Goal: Understand process/instructions: Learn how to perform a task or action

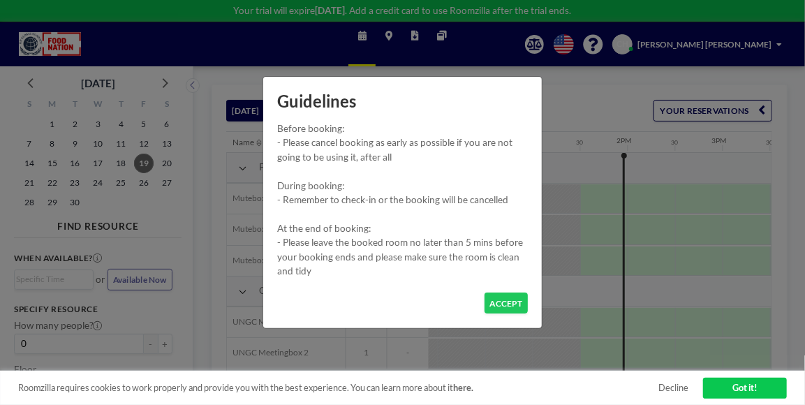
scroll to position [0, 1181]
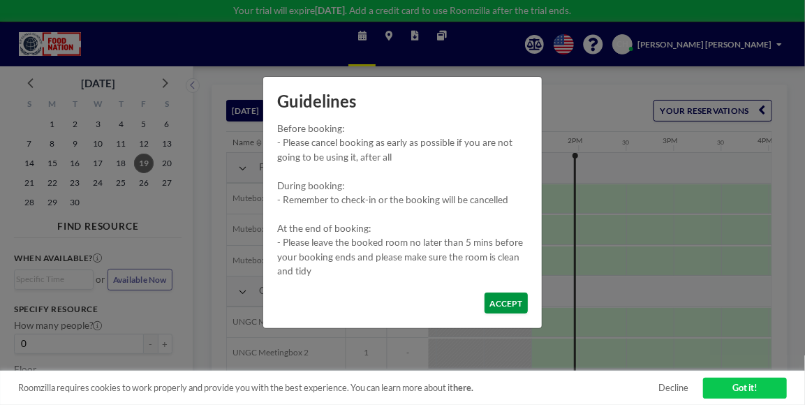
click at [495, 304] on button "ACCEPT" at bounding box center [506, 304] width 43 height 22
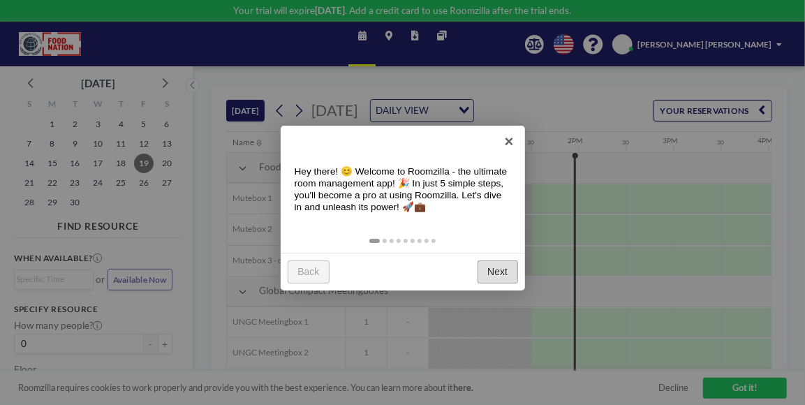
click at [513, 274] on link "Next" at bounding box center [498, 272] width 41 height 23
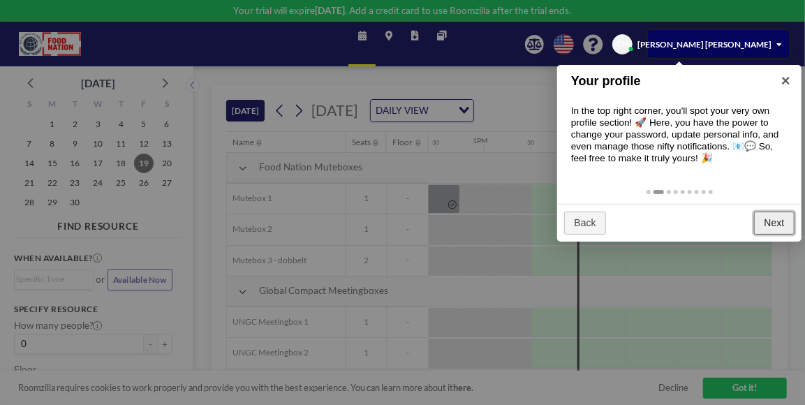
click at [761, 217] on link "Next" at bounding box center [774, 223] width 41 height 23
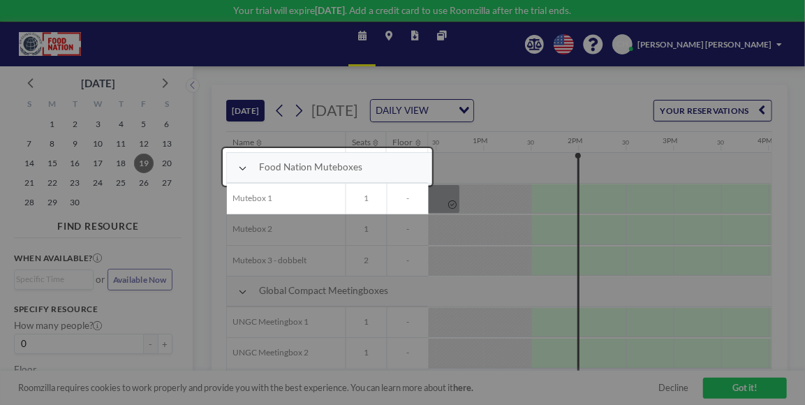
scroll to position [30, 1181]
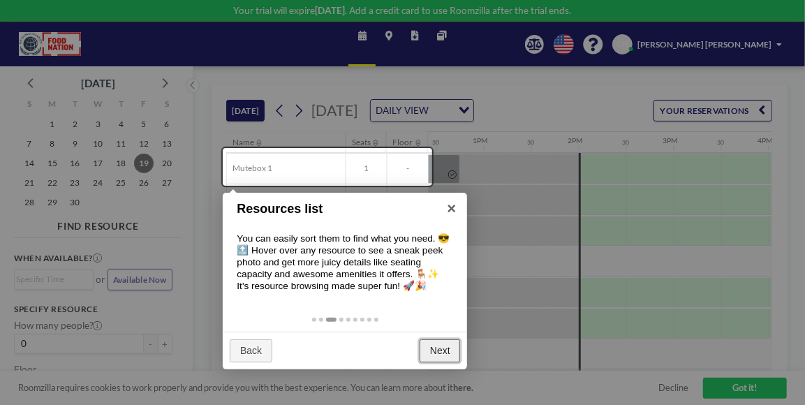
click at [454, 344] on link "Next" at bounding box center [440, 351] width 41 height 23
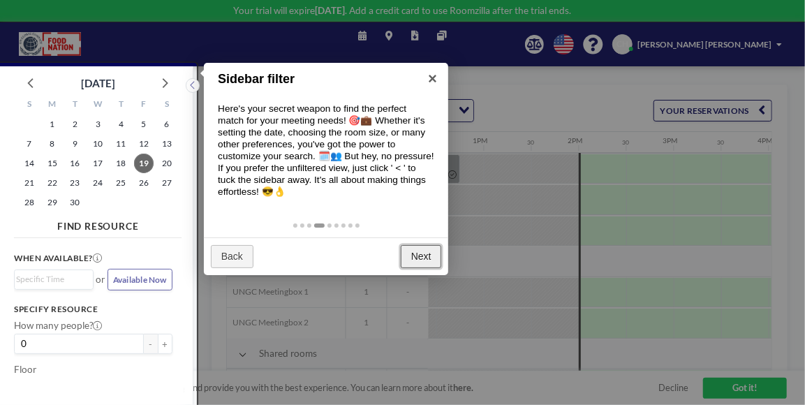
scroll to position [3, 0]
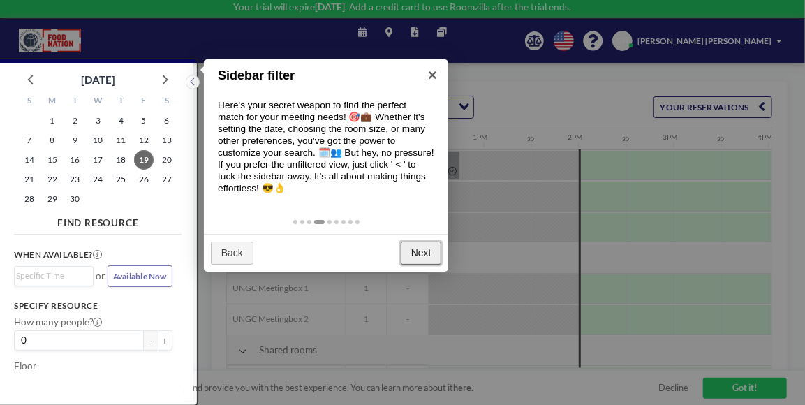
click at [427, 244] on link "Next" at bounding box center [421, 253] width 41 height 23
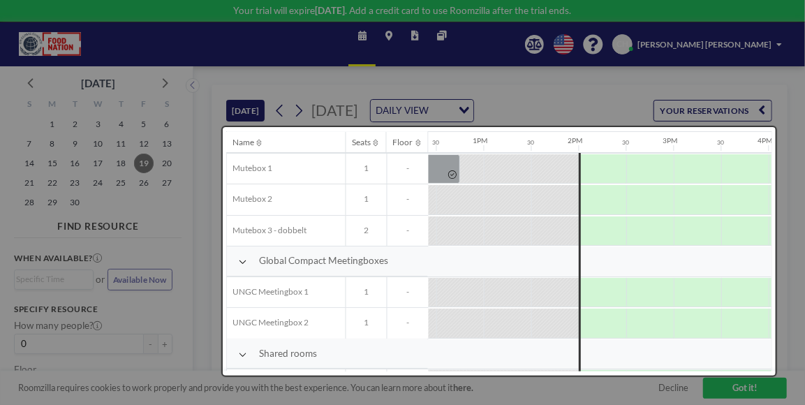
scroll to position [0, 0]
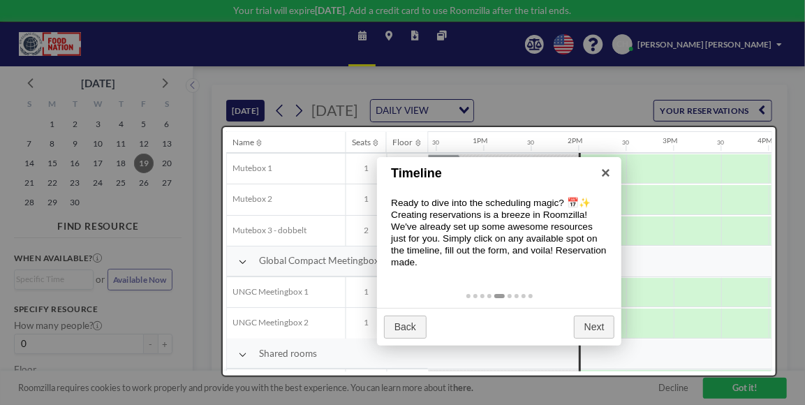
click at [580, 314] on div "Back Next" at bounding box center [499, 327] width 244 height 38
click at [590, 323] on link "Next" at bounding box center [594, 327] width 41 height 23
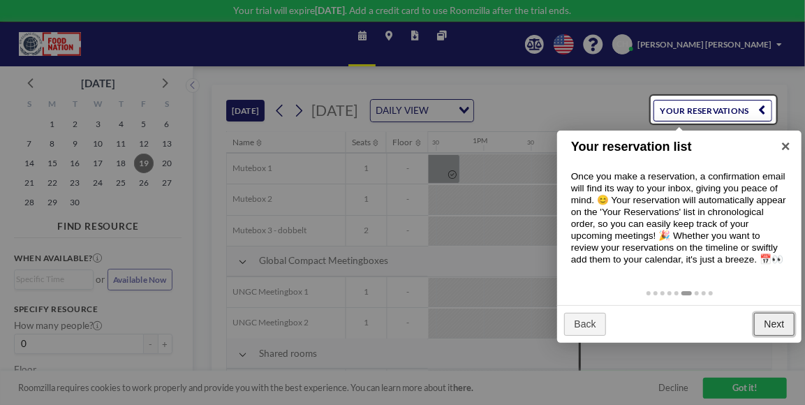
click at [766, 315] on link "Next" at bounding box center [774, 324] width 41 height 23
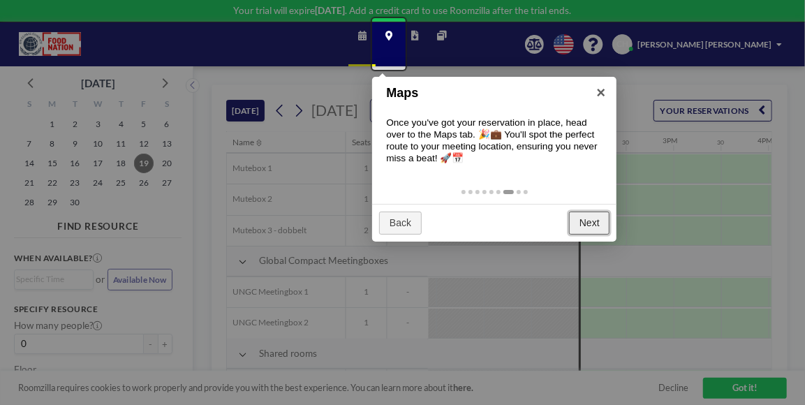
click at [608, 222] on link "Next" at bounding box center [589, 223] width 41 height 23
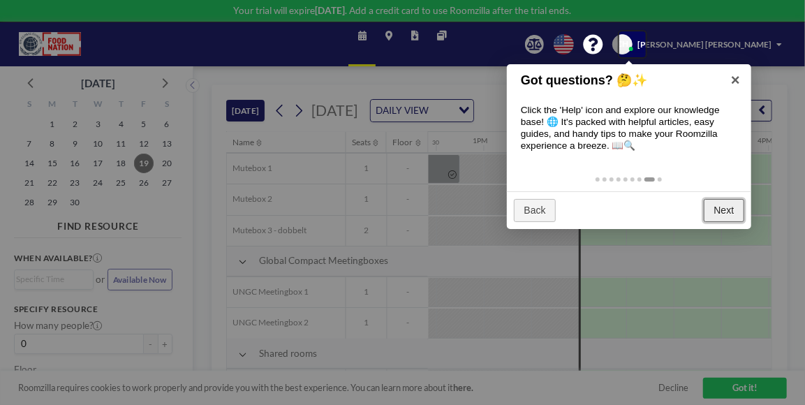
click at [733, 206] on link "Next" at bounding box center [724, 210] width 41 height 23
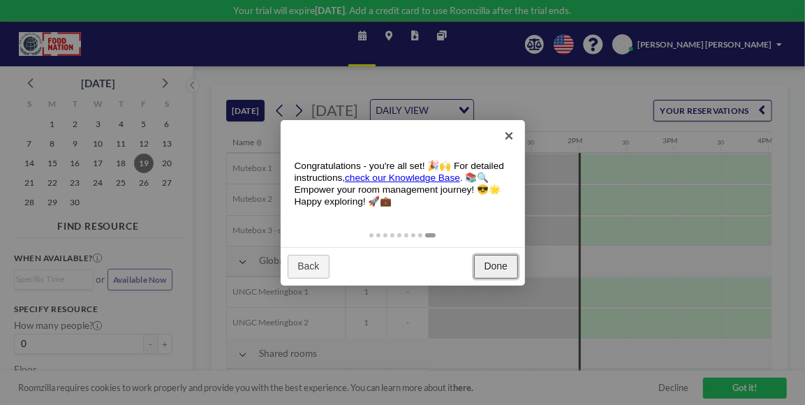
click at [509, 277] on link "Done" at bounding box center [496, 266] width 44 height 23
